Goal: Find specific page/section: Find specific page/section

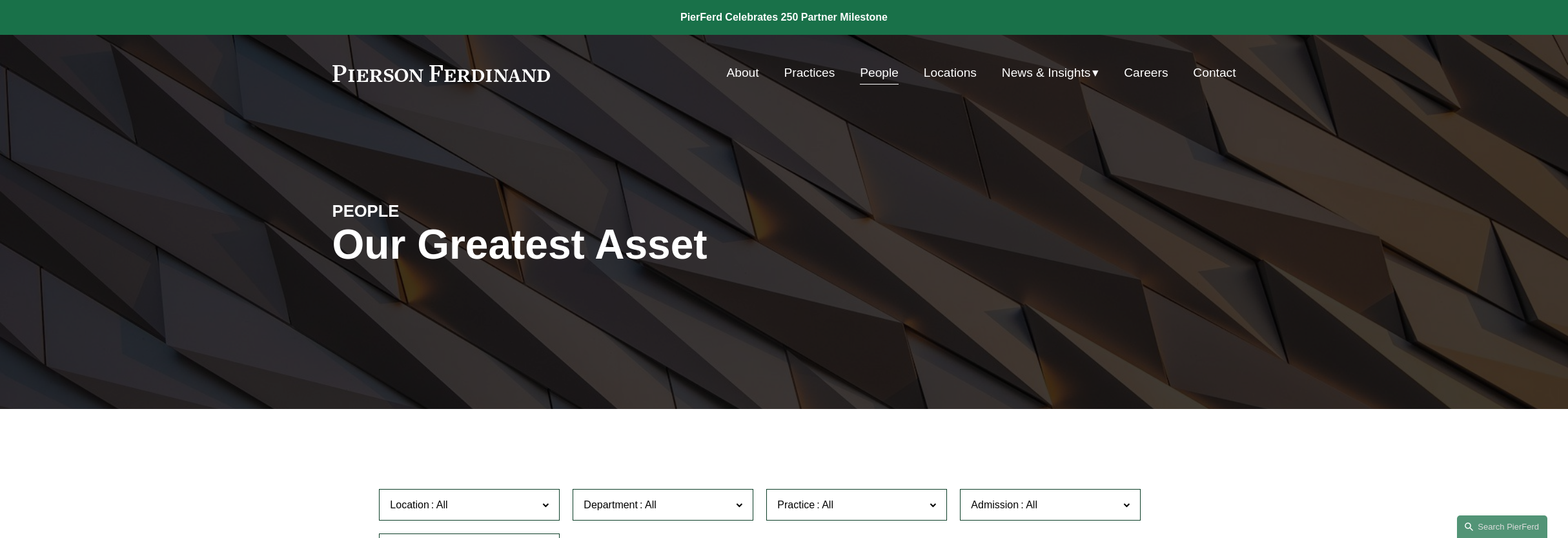
scroll to position [248, 0]
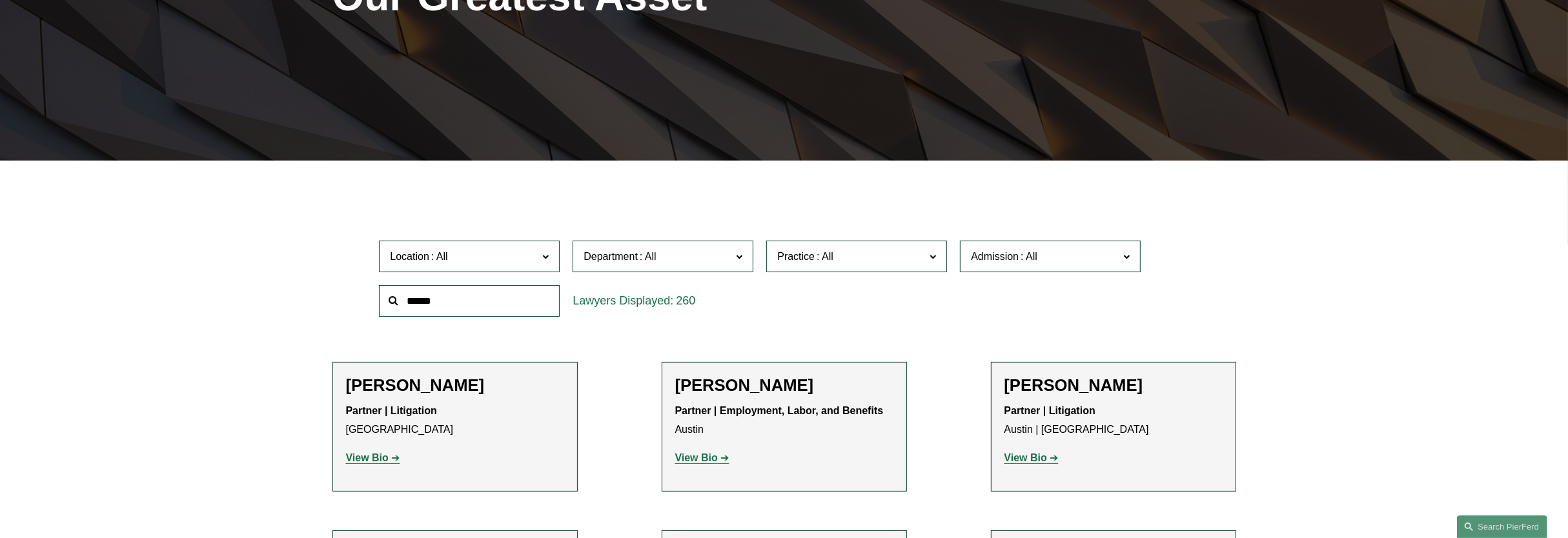
click at [544, 263] on span at bounding box center [545, 256] width 7 height 17
click at [0, 0] on link "[GEOGRAPHIC_DATA]" at bounding box center [0, 0] width 0 height 0
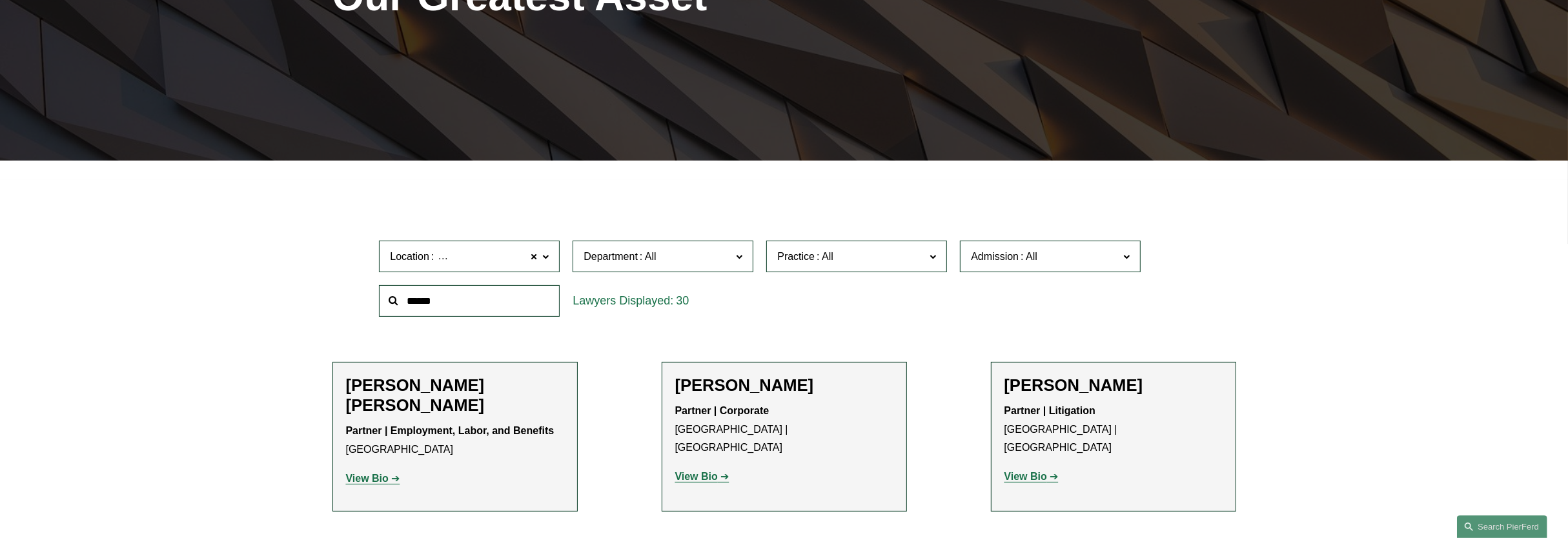
click at [975, 259] on span "Admission" at bounding box center [994, 256] width 48 height 11
click at [0, 0] on link "[US_STATE]" at bounding box center [0, 0] width 0 height 0
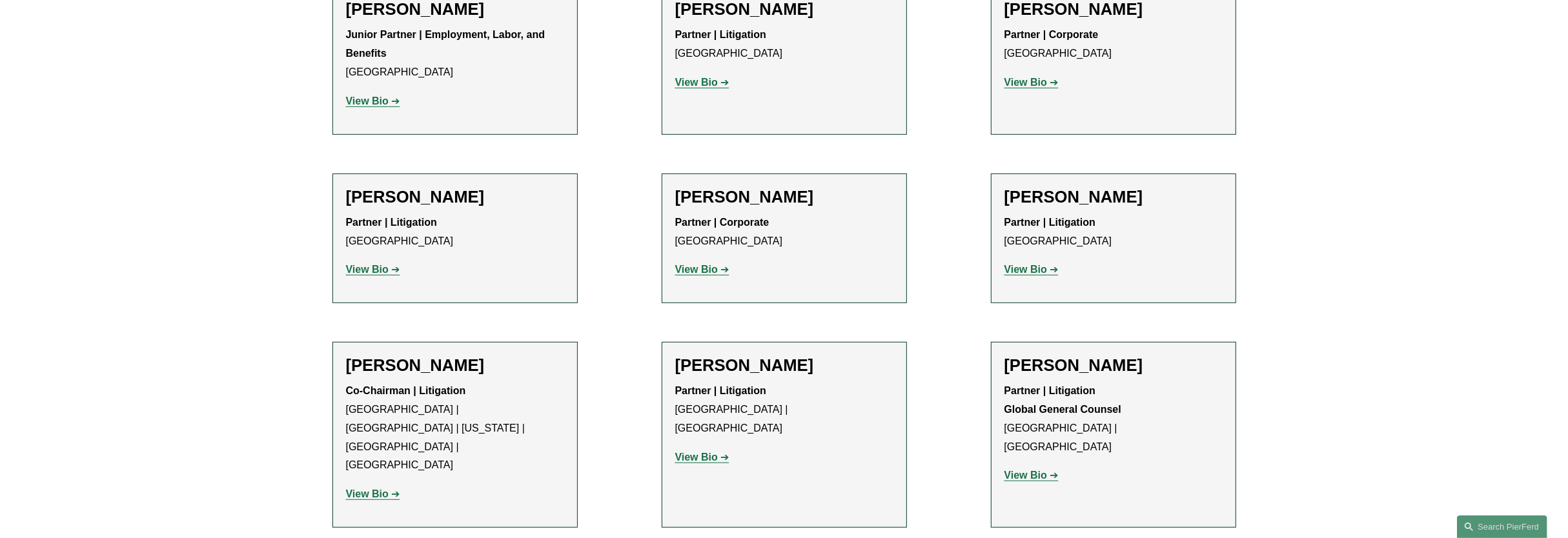
scroll to position [893, 0]
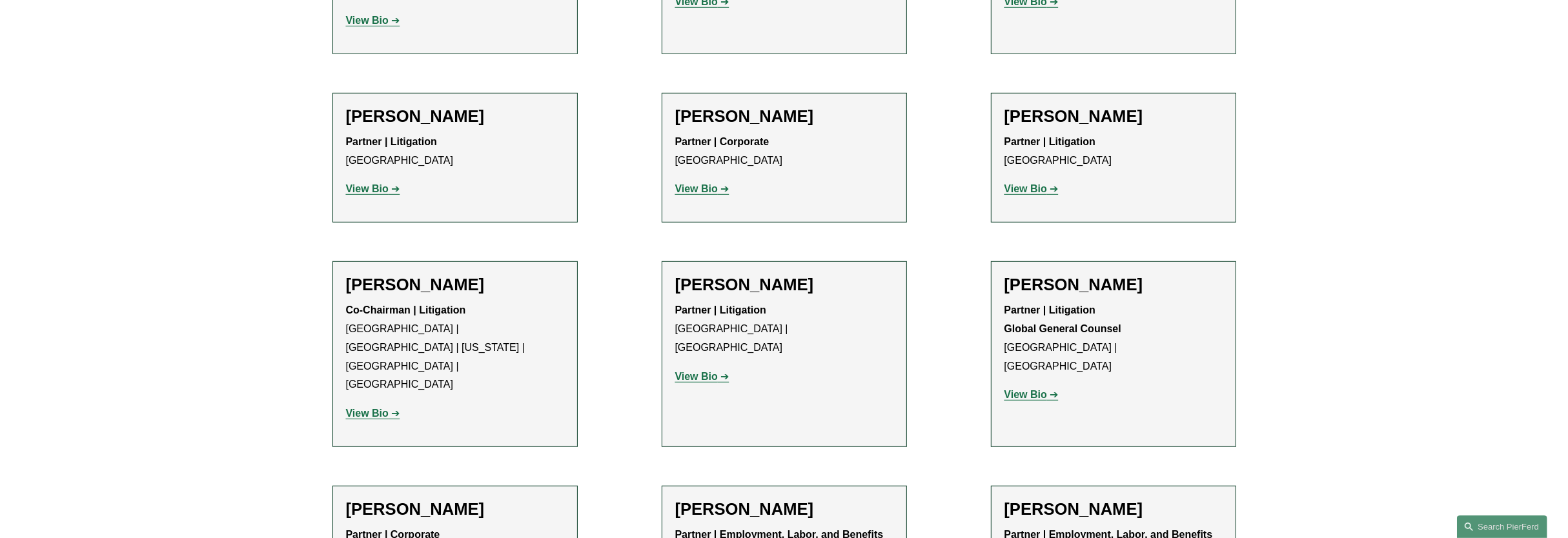
click at [709, 371] on strong "View Bio" at bounding box center [697, 376] width 43 height 11
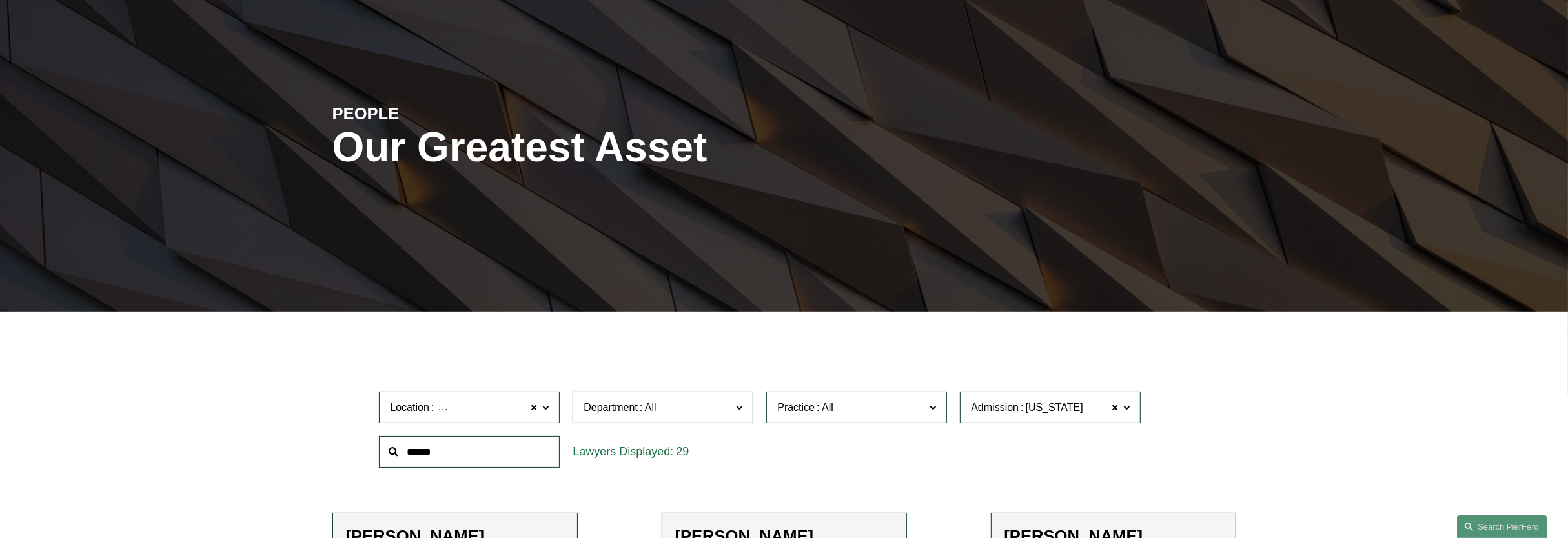
scroll to position [322, 0]
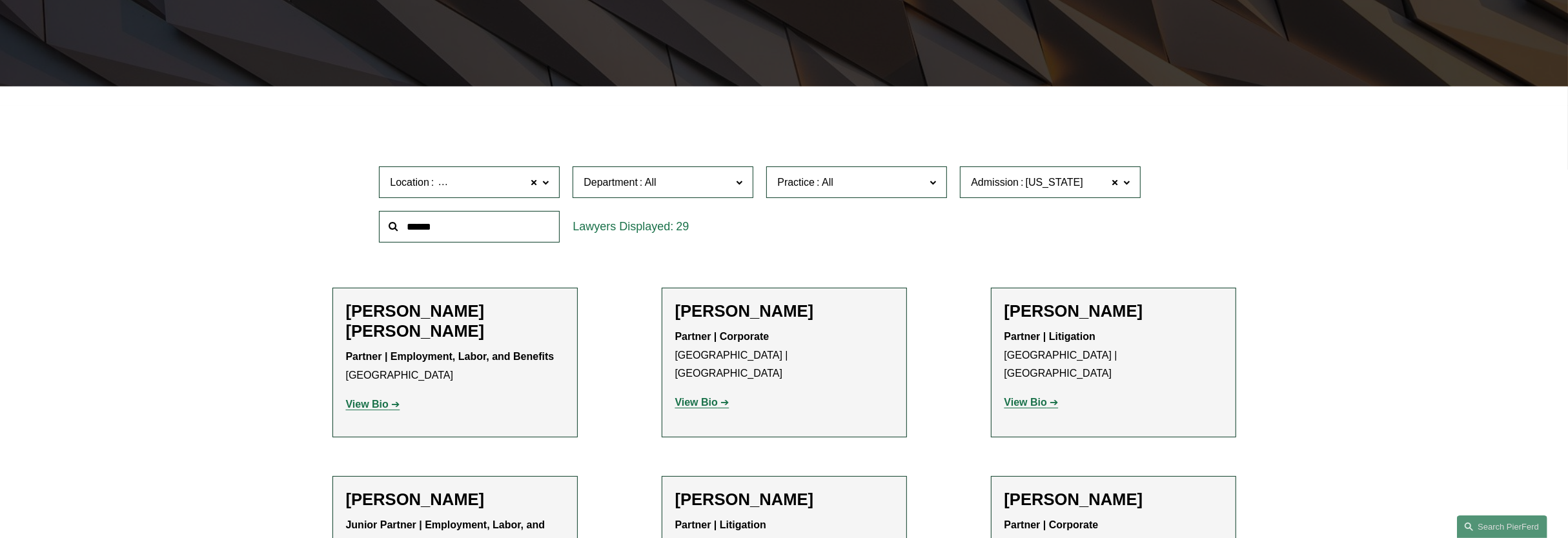
click at [723, 191] on label "Department" at bounding box center [663, 182] width 180 height 32
click at [0, 0] on link "Litigation" at bounding box center [0, 0] width 0 height 0
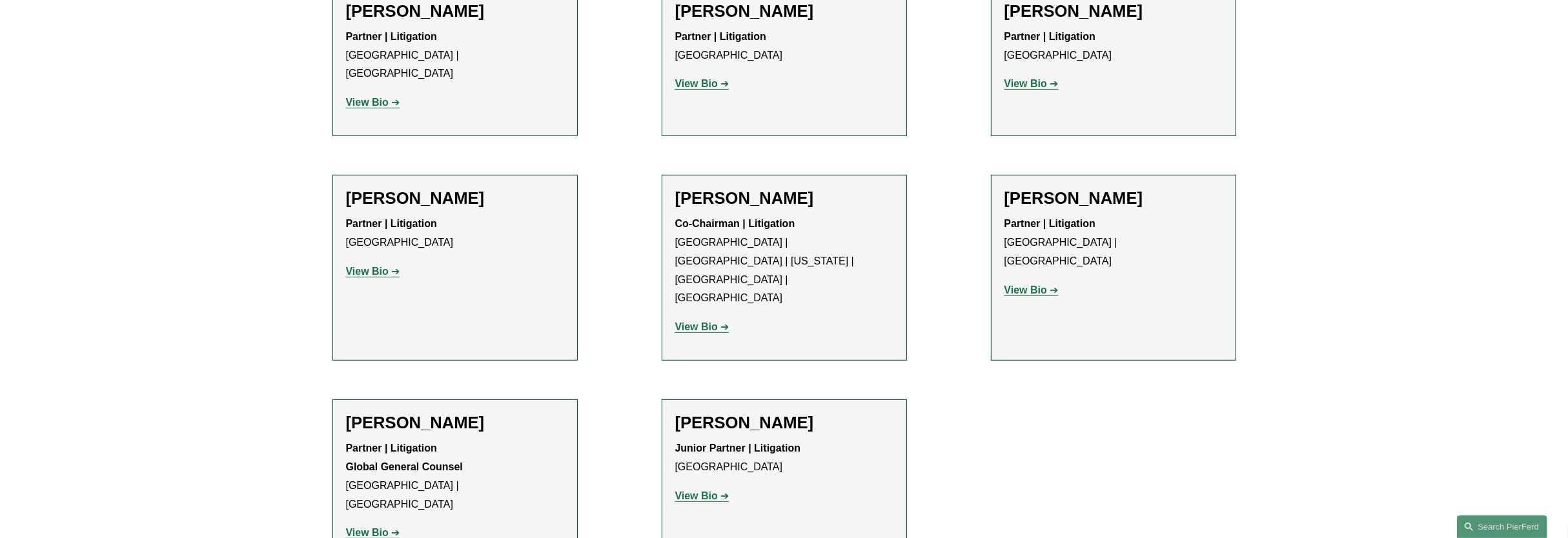
scroll to position [645, 0]
